Goal: Check status: Check status

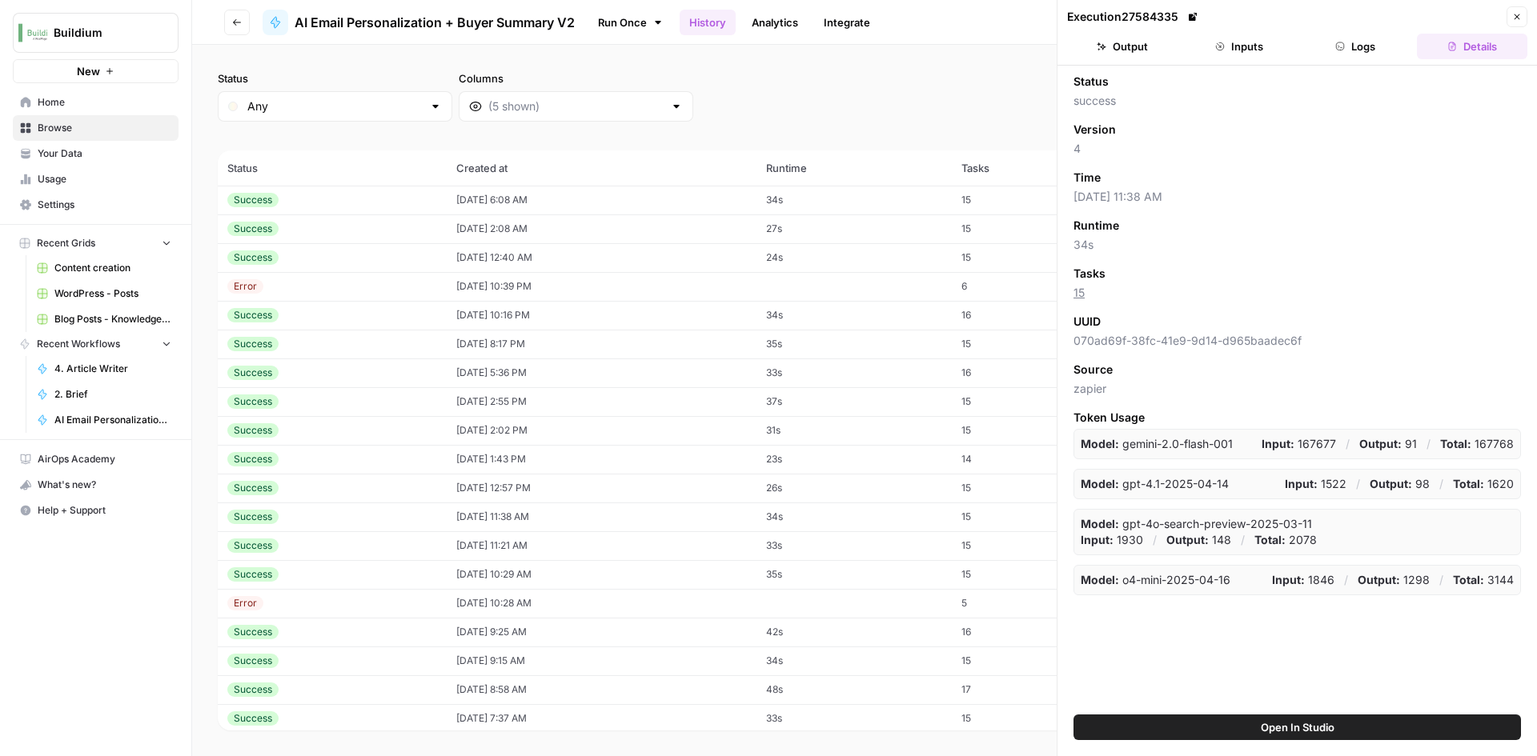
click at [366, 192] on td "Success" at bounding box center [332, 200] width 229 height 29
click at [1123, 52] on button "Output" at bounding box center [1122, 47] width 110 height 26
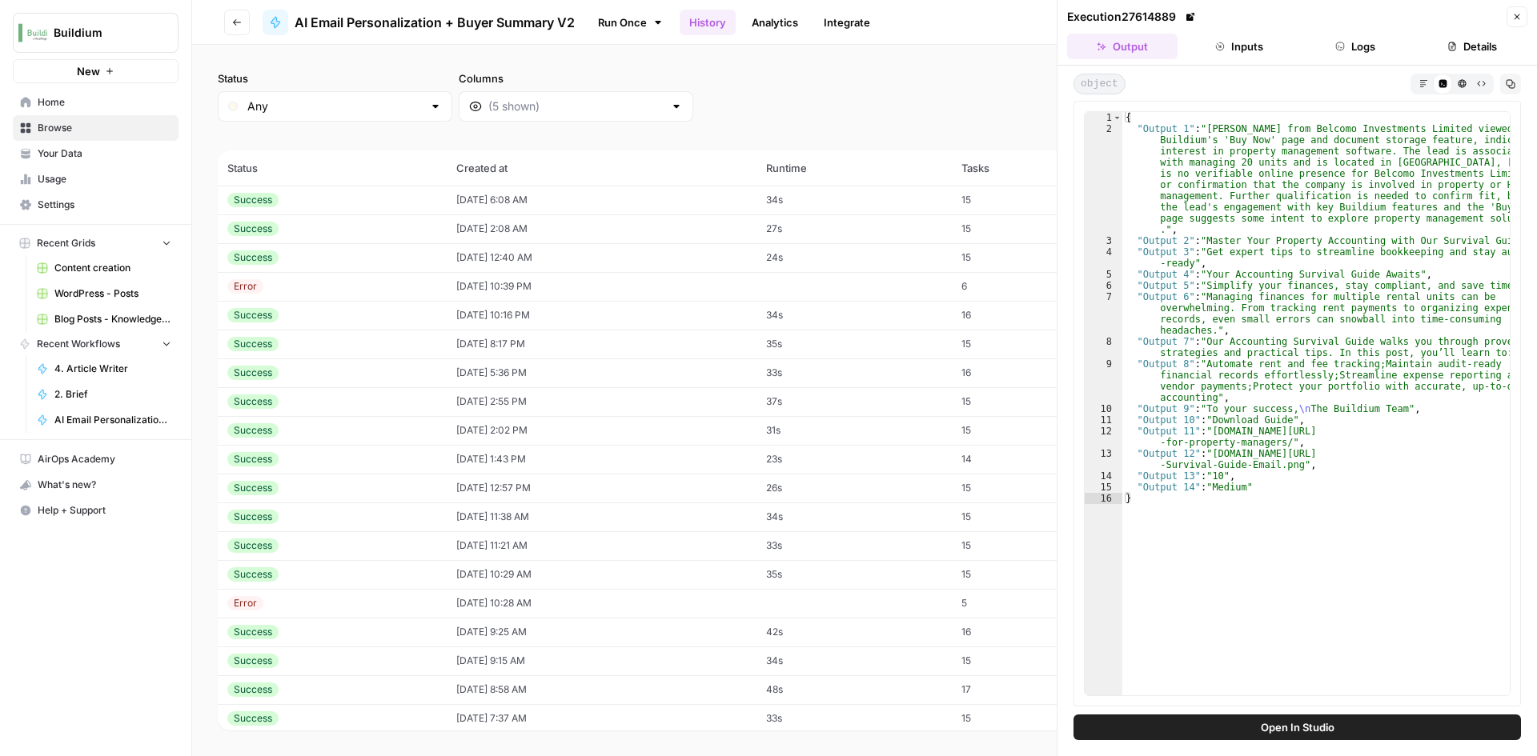
click at [259, 218] on td "Success" at bounding box center [332, 229] width 229 height 29
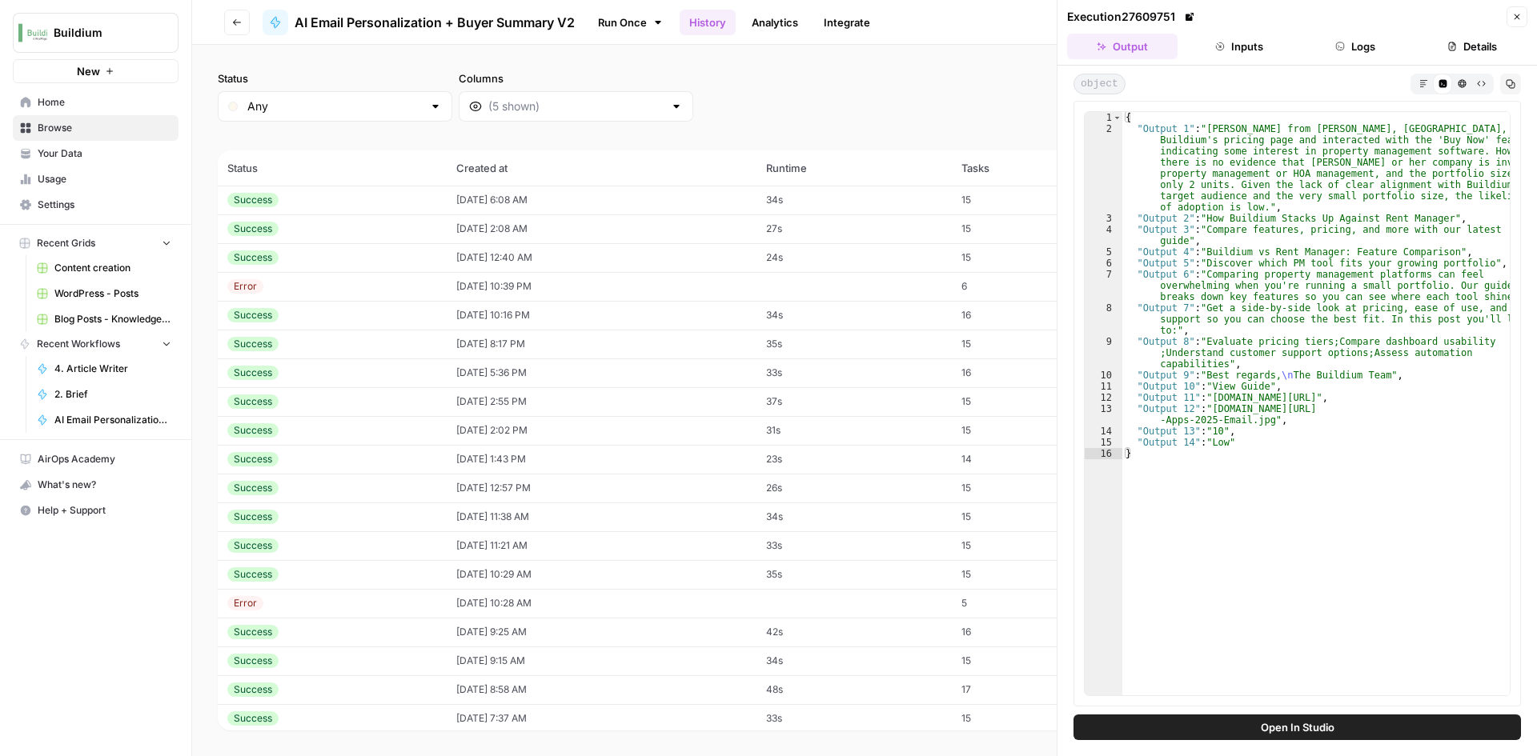
click at [280, 250] on td "Success" at bounding box center [332, 257] width 229 height 29
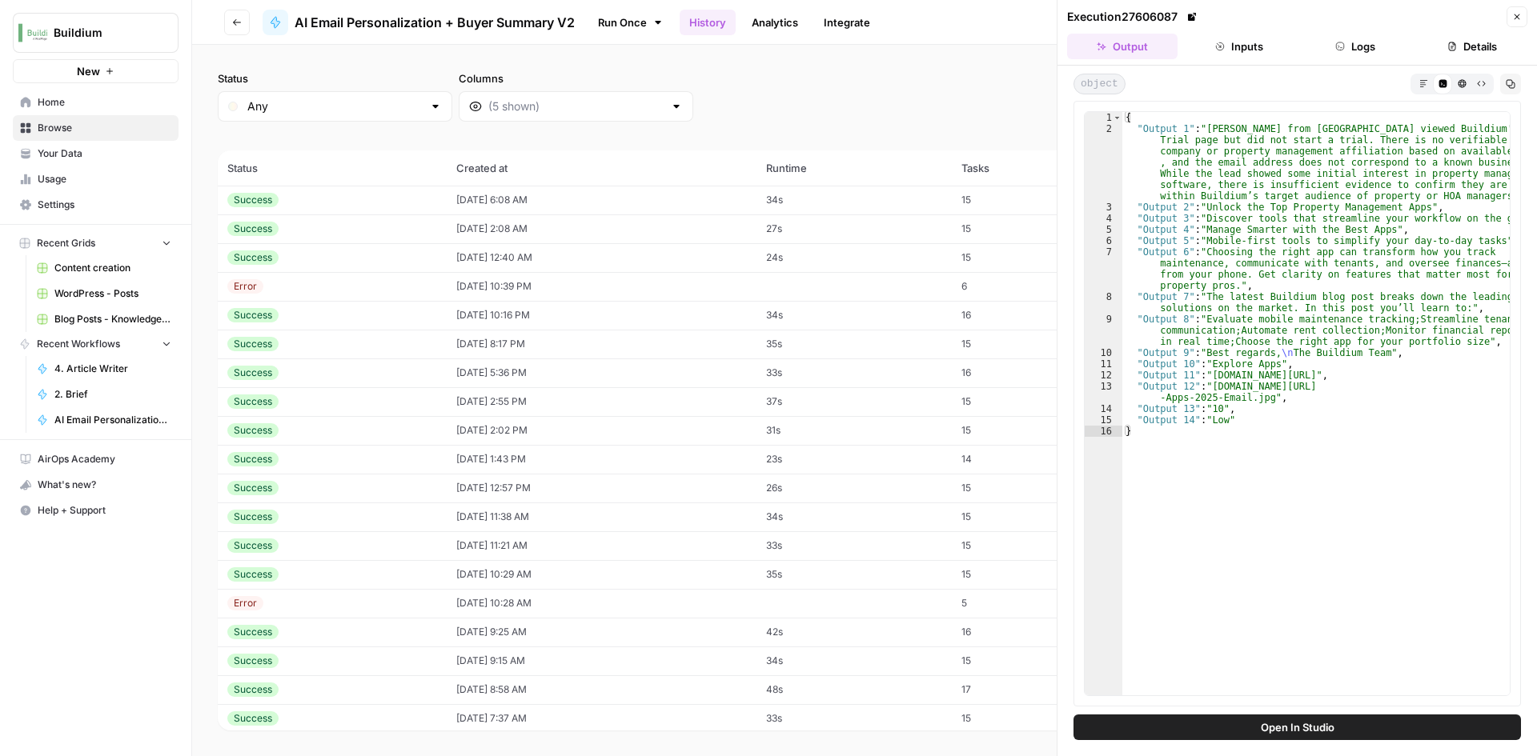
click at [378, 313] on div "Success" at bounding box center [332, 315] width 210 height 14
